Goal: Task Accomplishment & Management: Complete application form

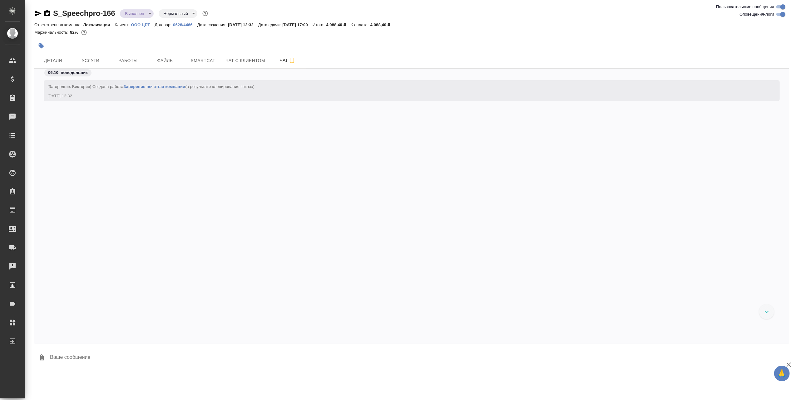
scroll to position [2638, 0]
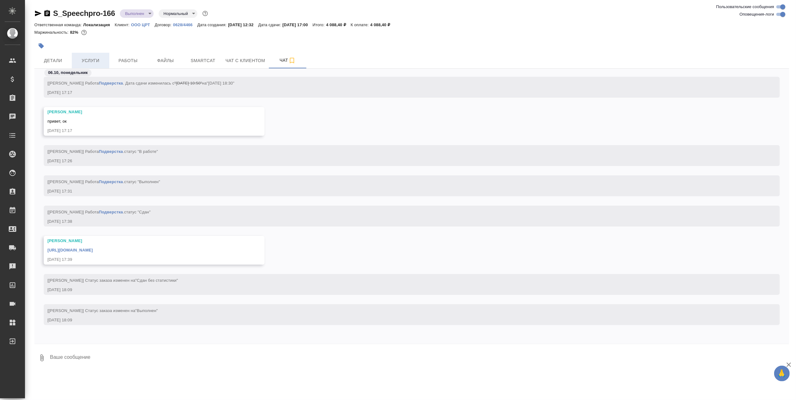
click at [94, 61] on span "Услуги" at bounding box center [91, 61] width 30 height 8
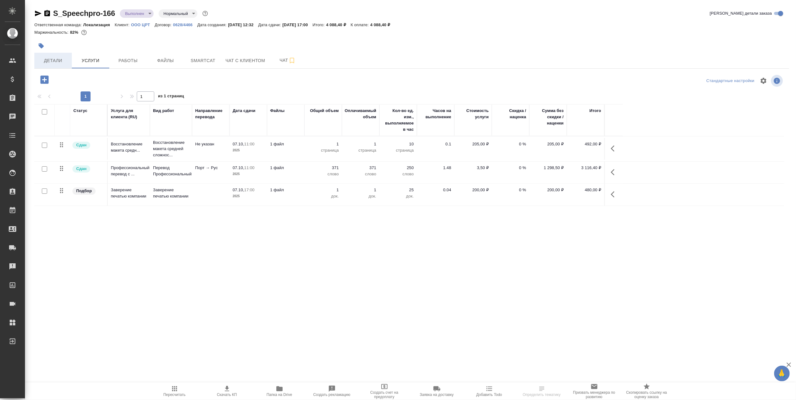
click at [56, 58] on span "Детали" at bounding box center [53, 61] width 30 height 8
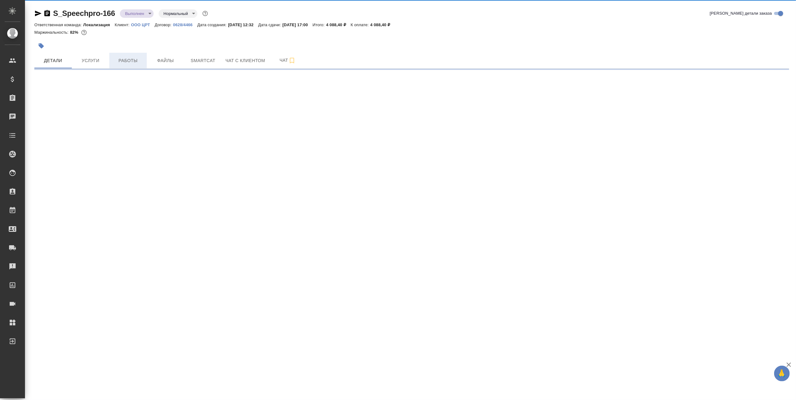
select select "RU"
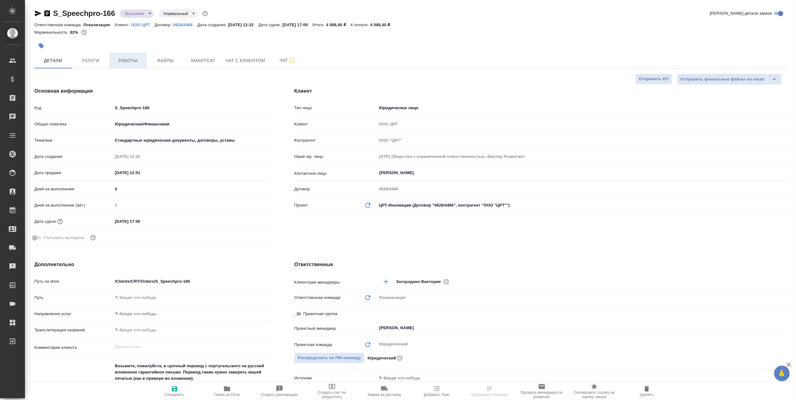
type textarea "x"
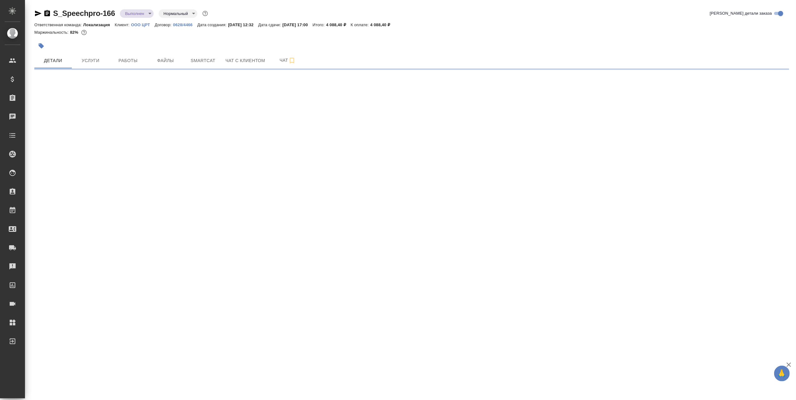
select select "RU"
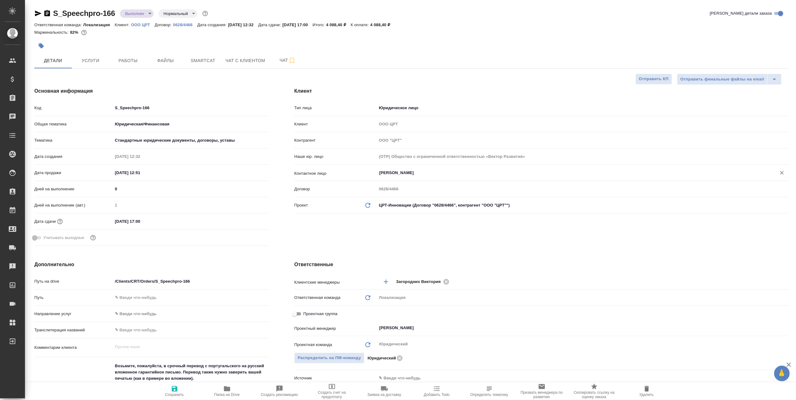
type textarea "x"
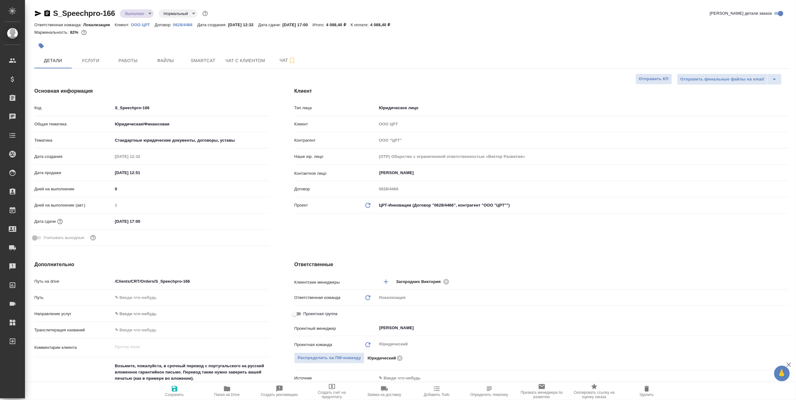
type textarea "x"
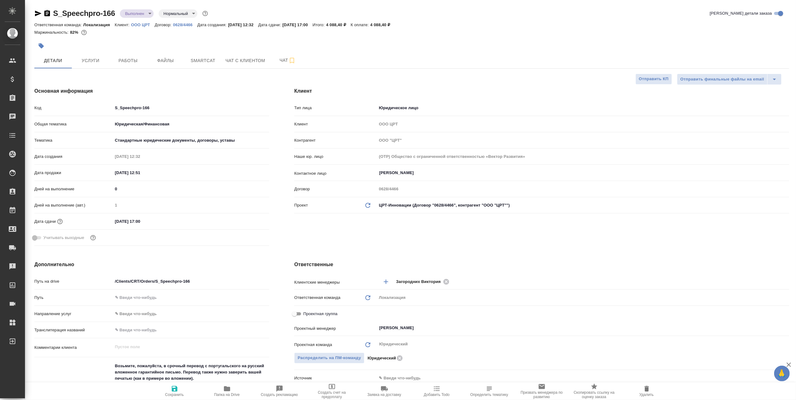
type textarea "x"
